Goal: Find contact information: Find contact information

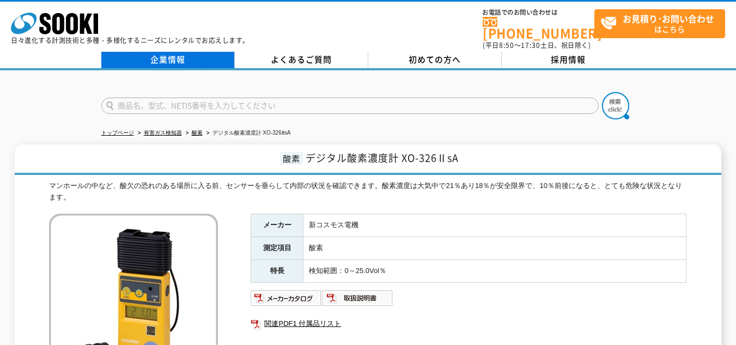
click at [198, 52] on link "企業情報" at bounding box center [167, 60] width 133 height 16
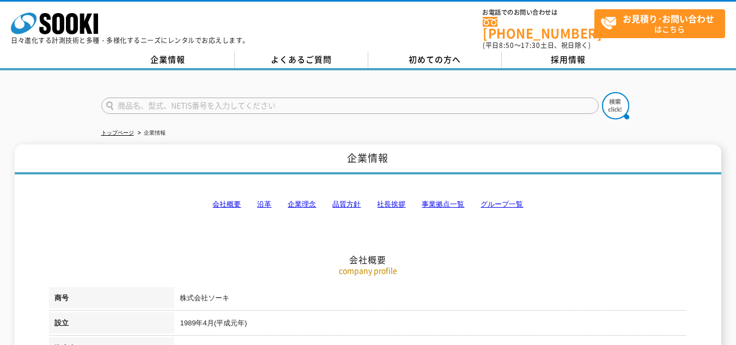
click at [451, 190] on h2 "会社概要" at bounding box center [367, 205] width 637 height 120
click at [446, 200] on link "事業拠点一覧" at bounding box center [443, 204] width 42 height 8
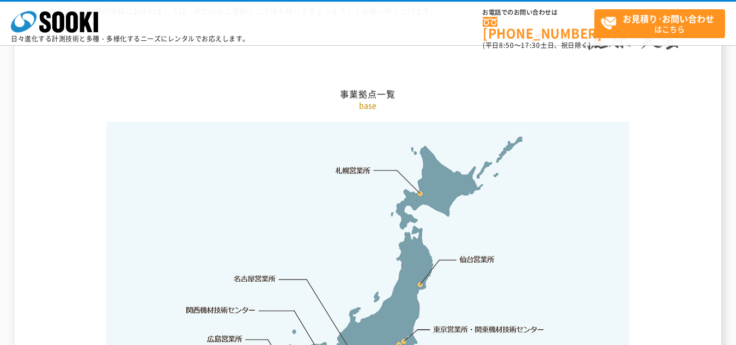
scroll to position [2297, 0]
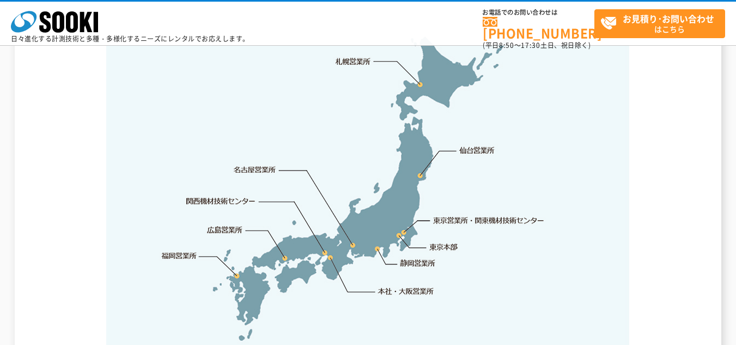
click at [414, 213] on img at bounding box center [367, 184] width 523 height 343
click at [404, 208] on img at bounding box center [367, 184] width 523 height 343
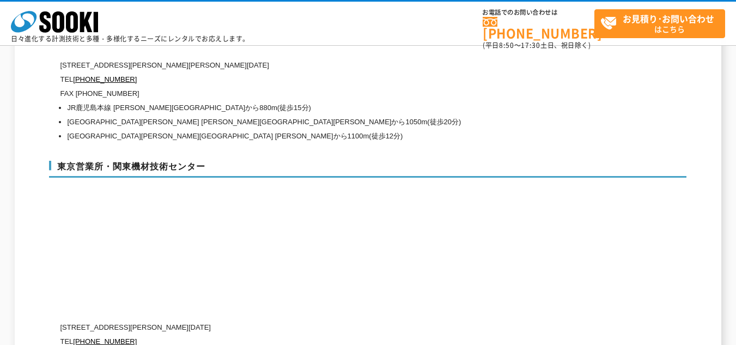
scroll to position [4531, 0]
